Goal: Task Accomplishment & Management: Manage account settings

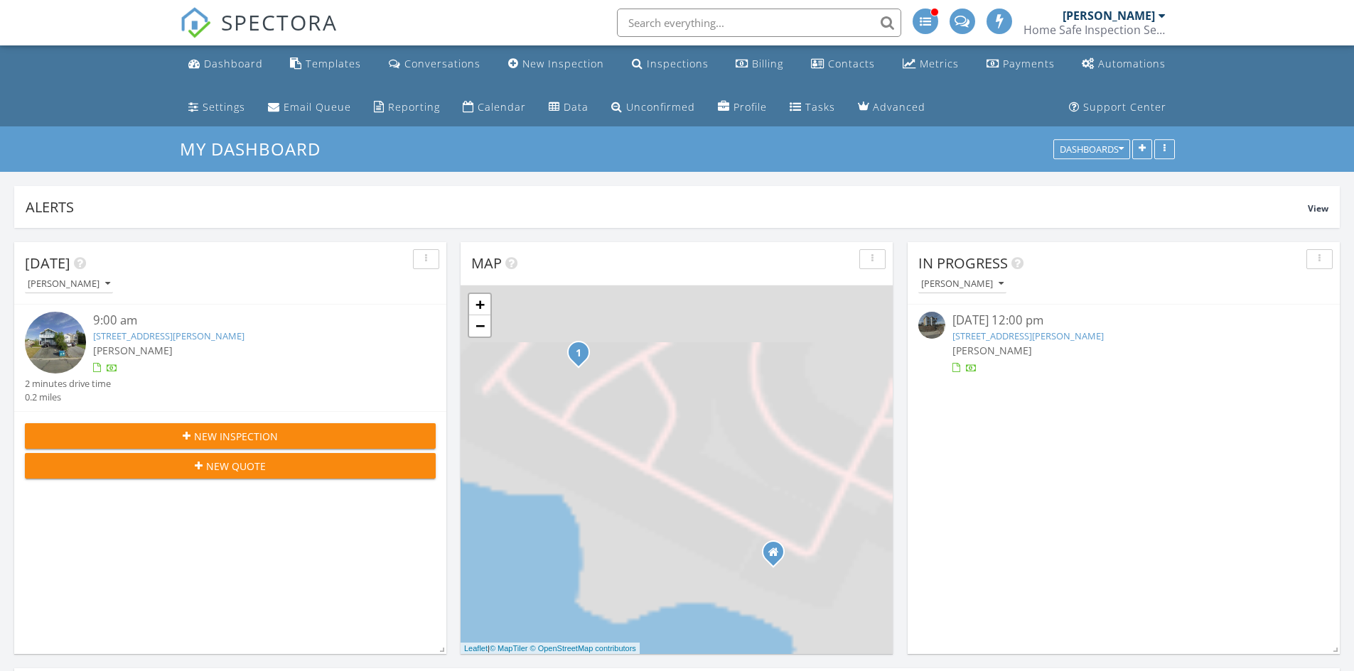
scroll to position [7, 7]
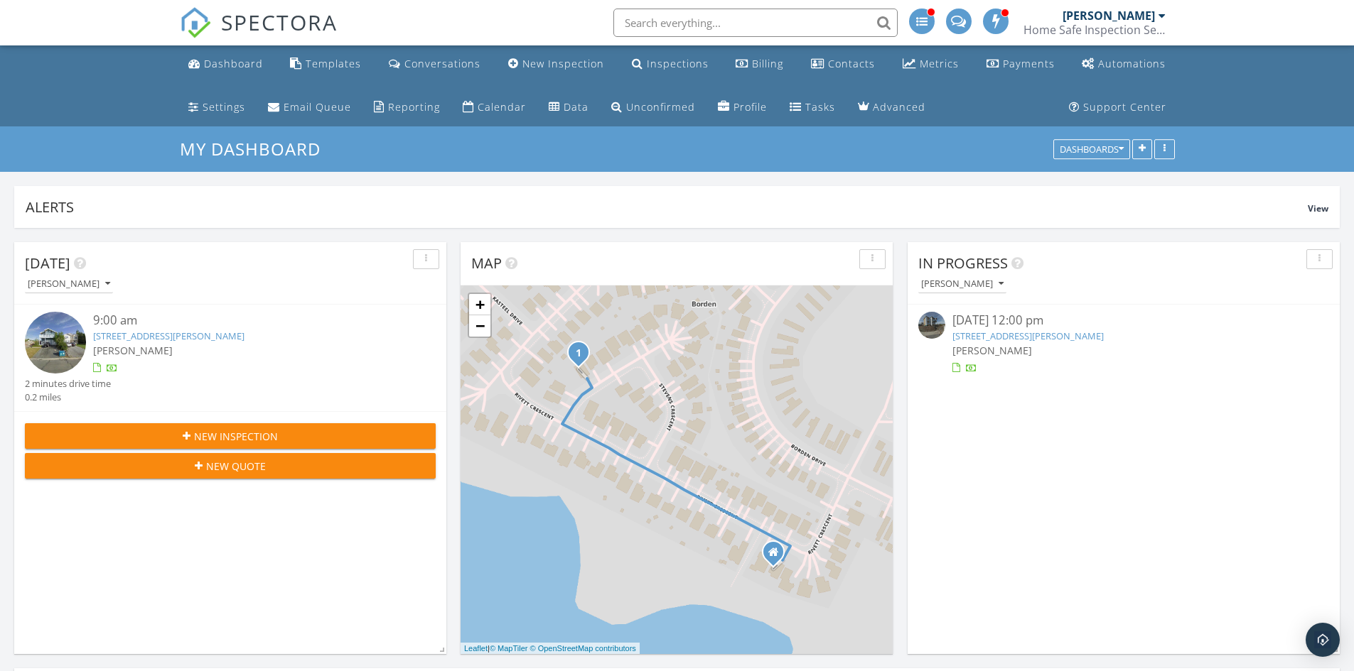
click at [226, 328] on div "9:00 am" at bounding box center [247, 321] width 308 height 18
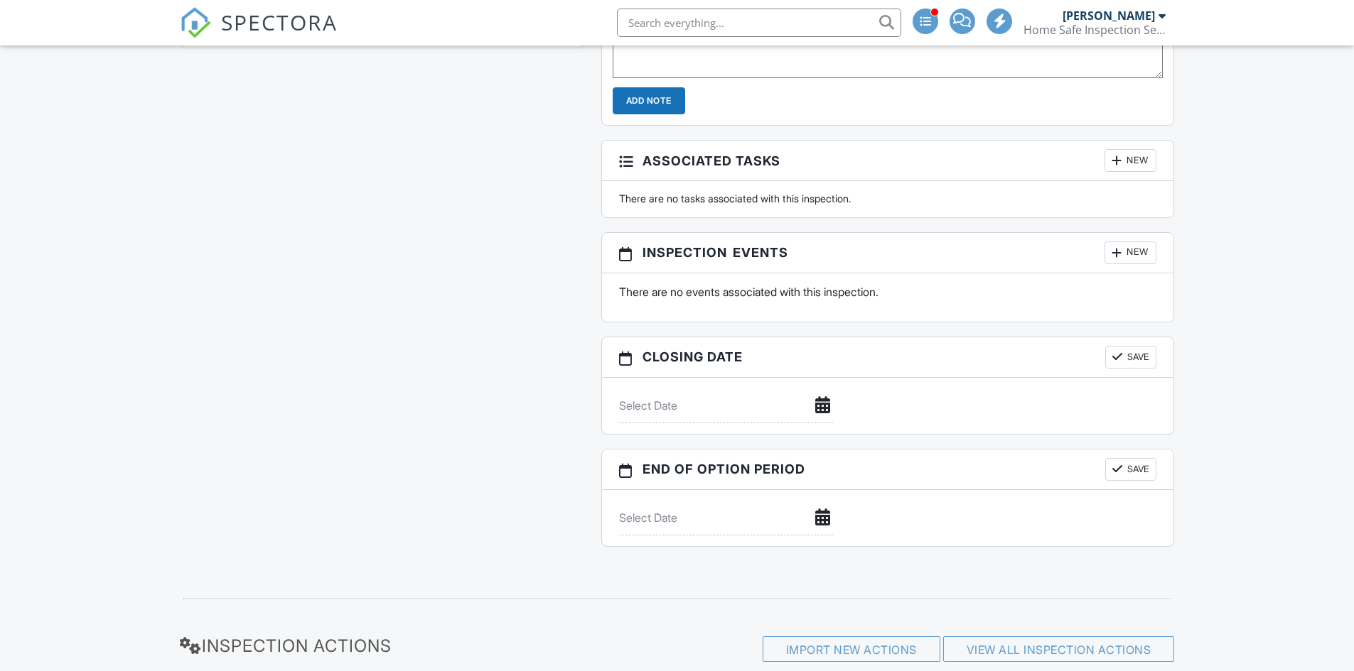
scroll to position [1677, 0]
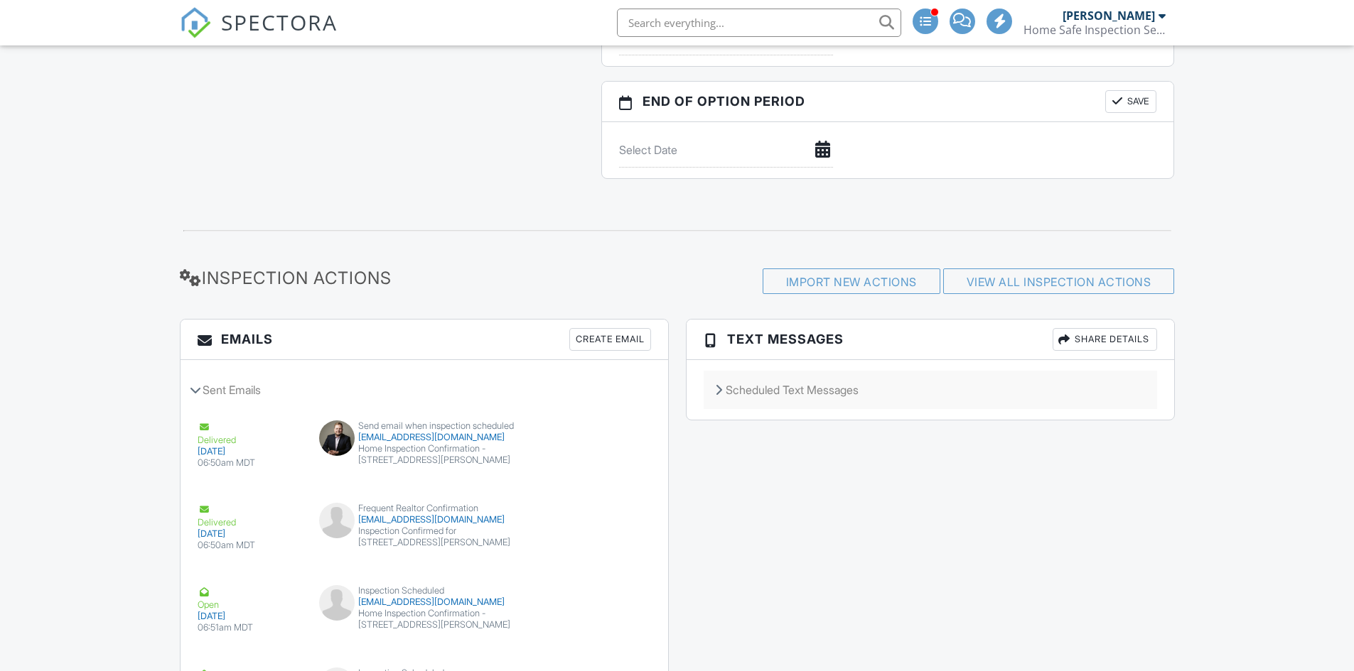
click at [794, 387] on div "Scheduled Text Messages" at bounding box center [929, 390] width 453 height 38
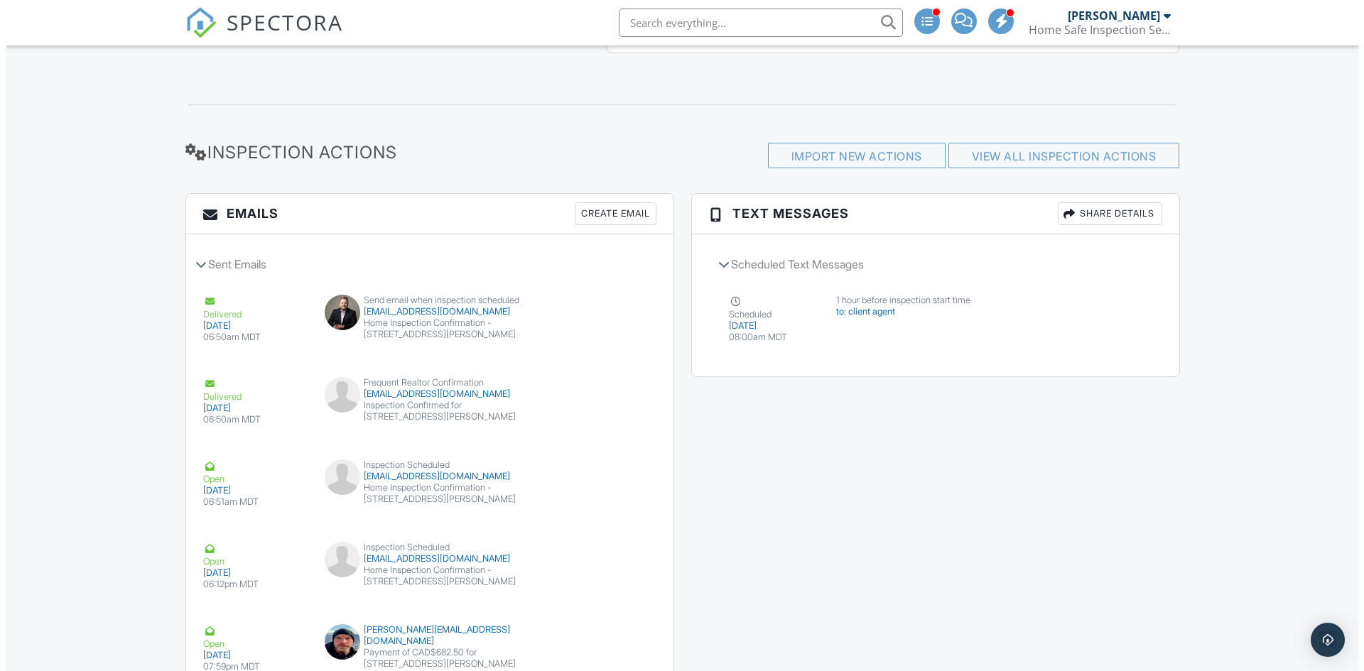
scroll to position [1819, 0]
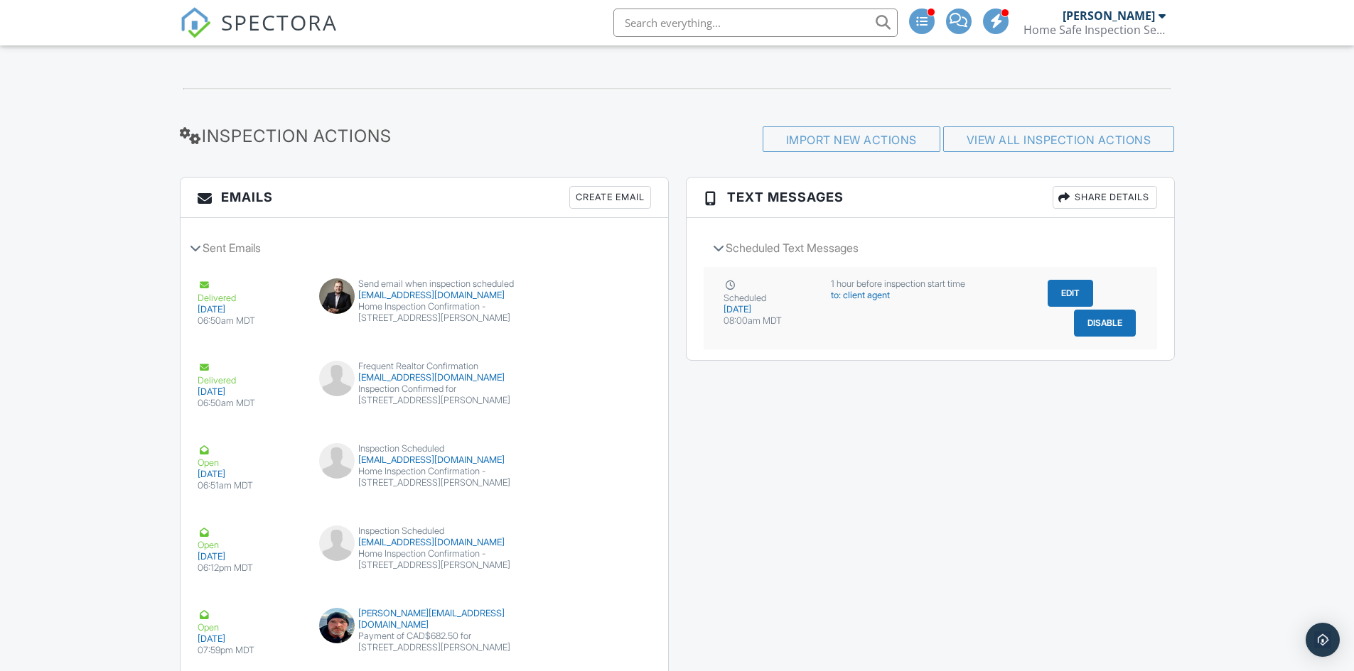
click at [1074, 285] on button "Edit" at bounding box center [1069, 293] width 45 height 27
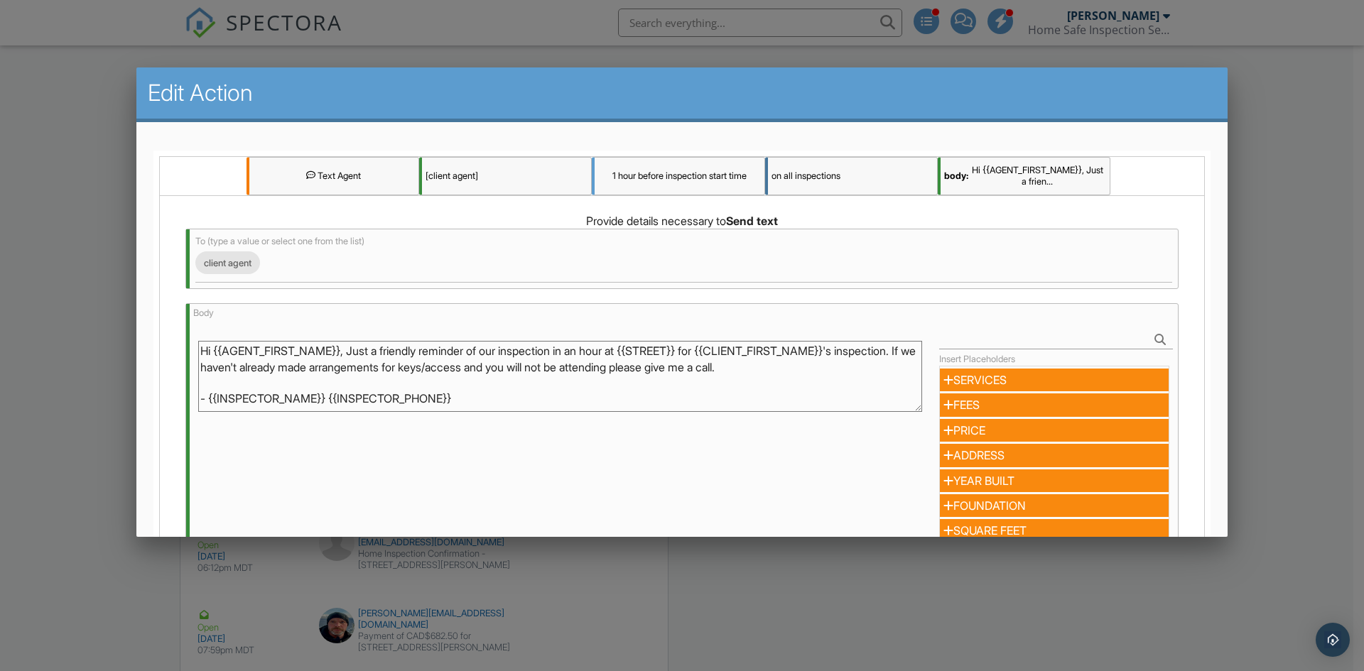
click at [488, 176] on div "[client agent]" at bounding box center [505, 176] width 173 height 38
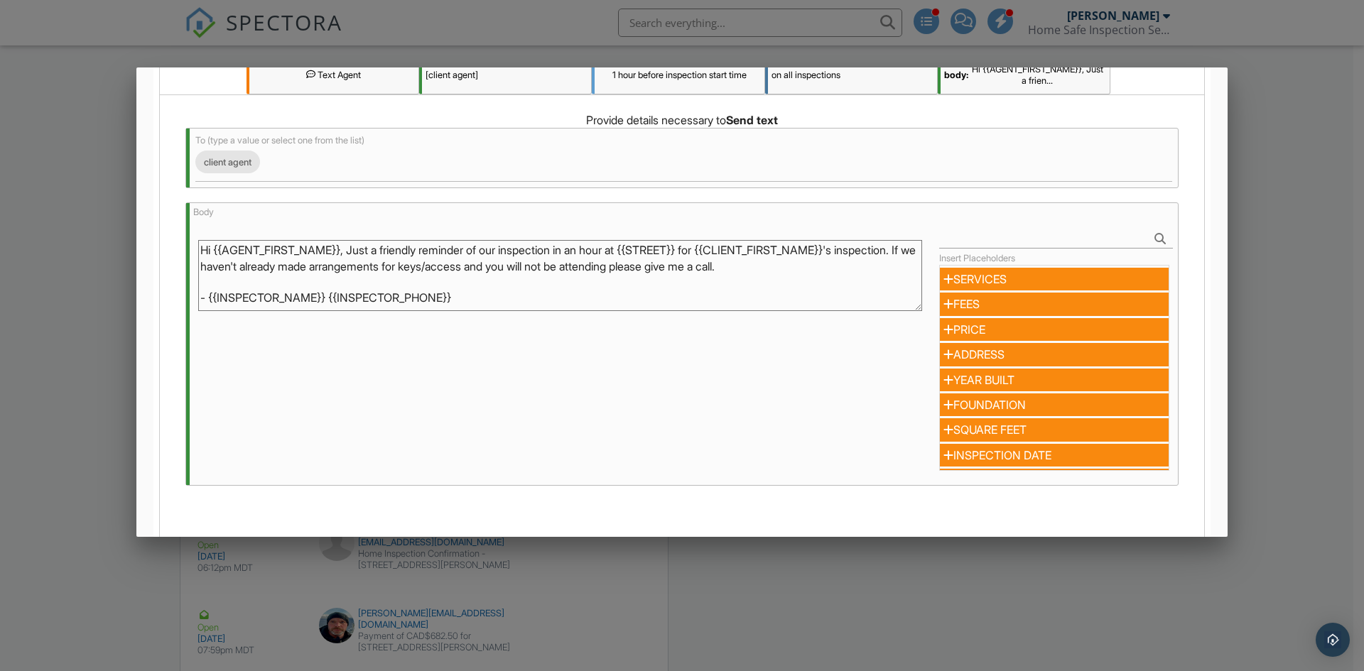
scroll to position [210, 0]
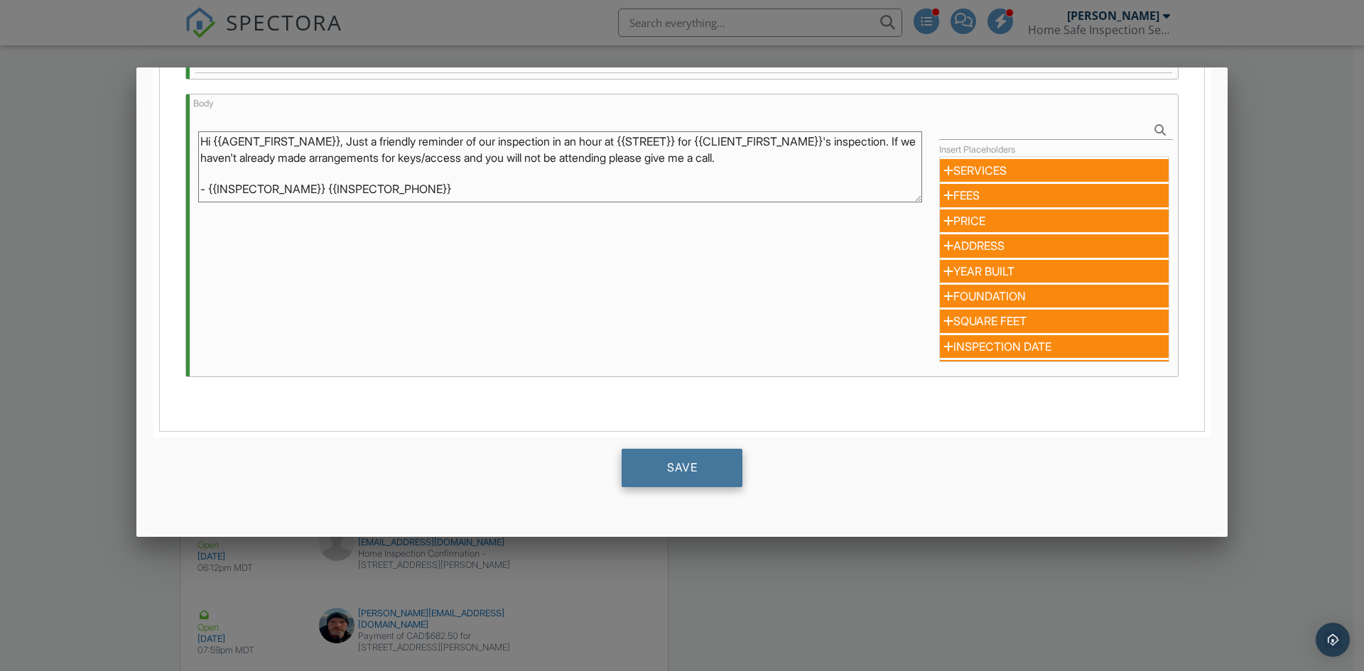
click at [716, 465] on div "Save" at bounding box center [682, 468] width 121 height 38
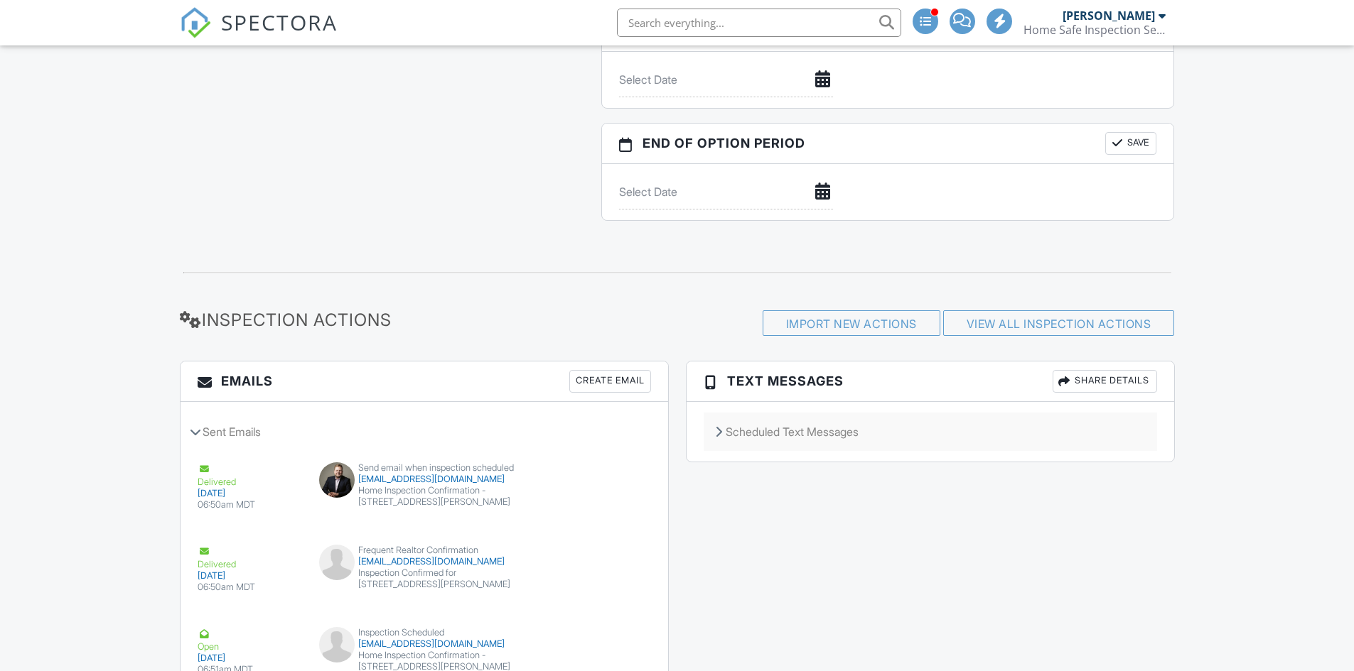
click at [859, 435] on div "Scheduled Text Messages" at bounding box center [929, 432] width 453 height 38
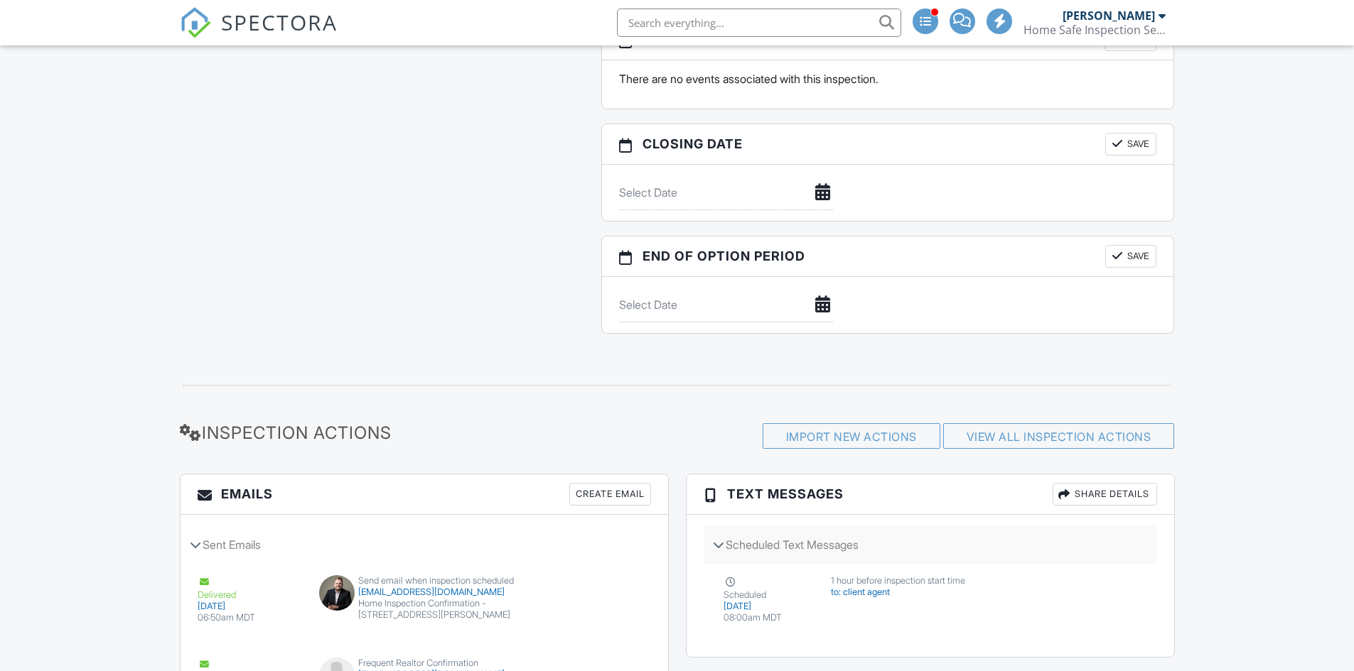
scroll to position [1635, 0]
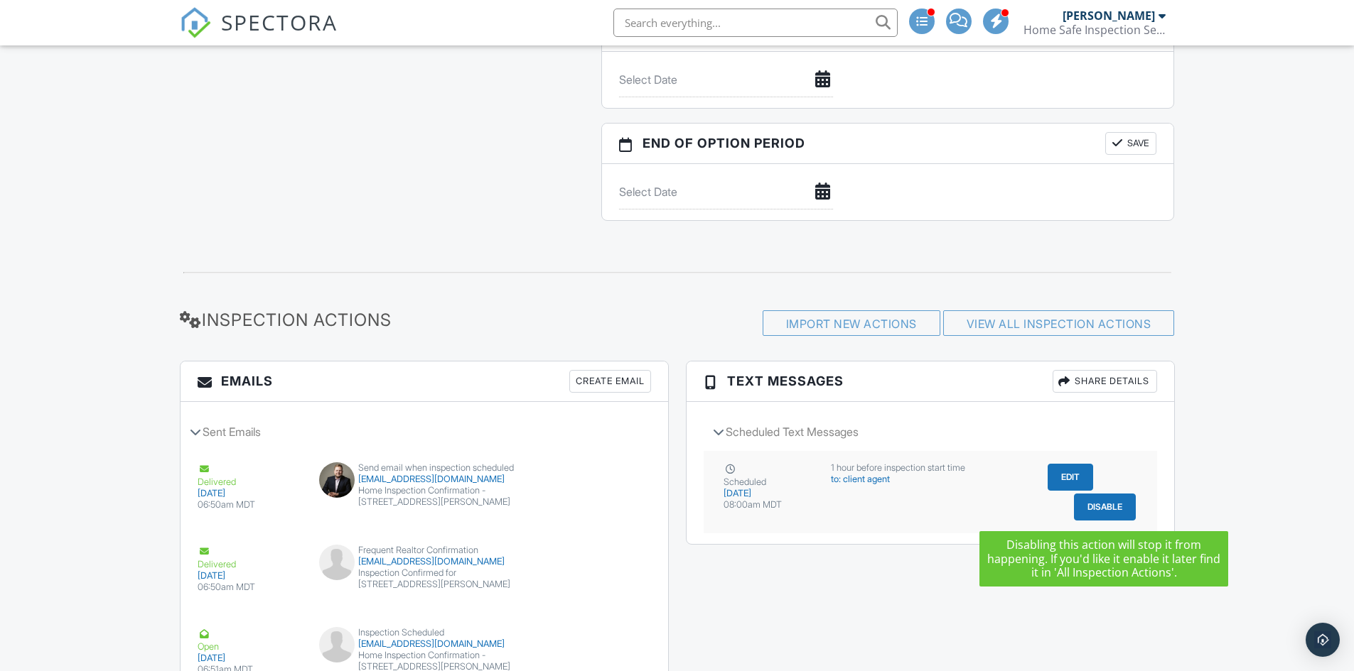
click at [1100, 507] on button "Disable" at bounding box center [1105, 507] width 62 height 27
